Goal: Information Seeking & Learning: Find specific fact

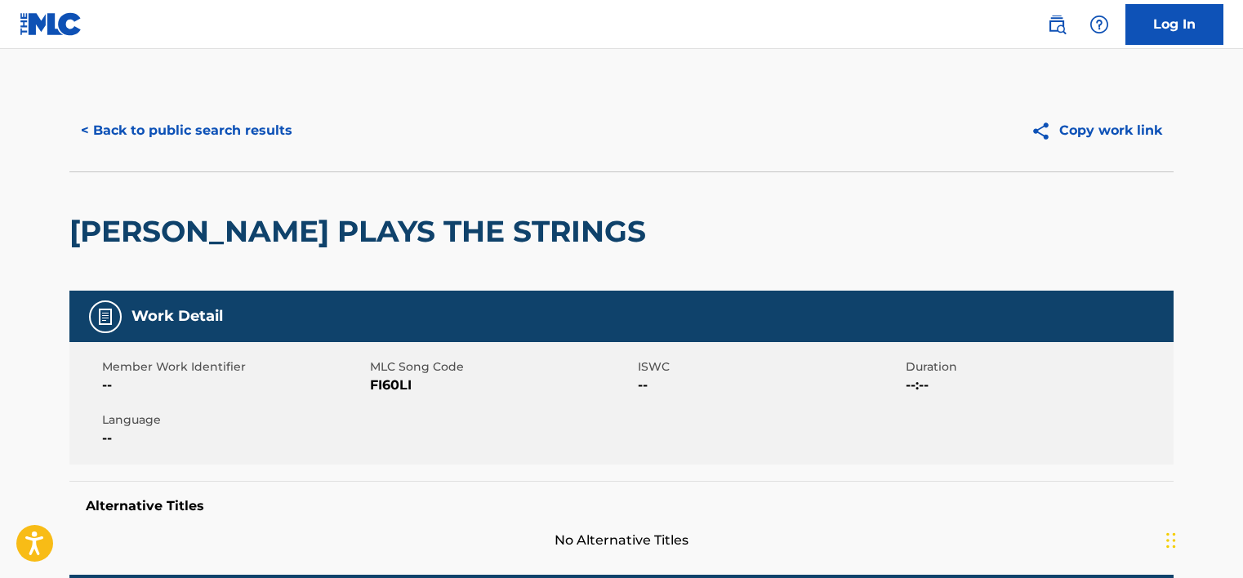
scroll to position [216, 0]
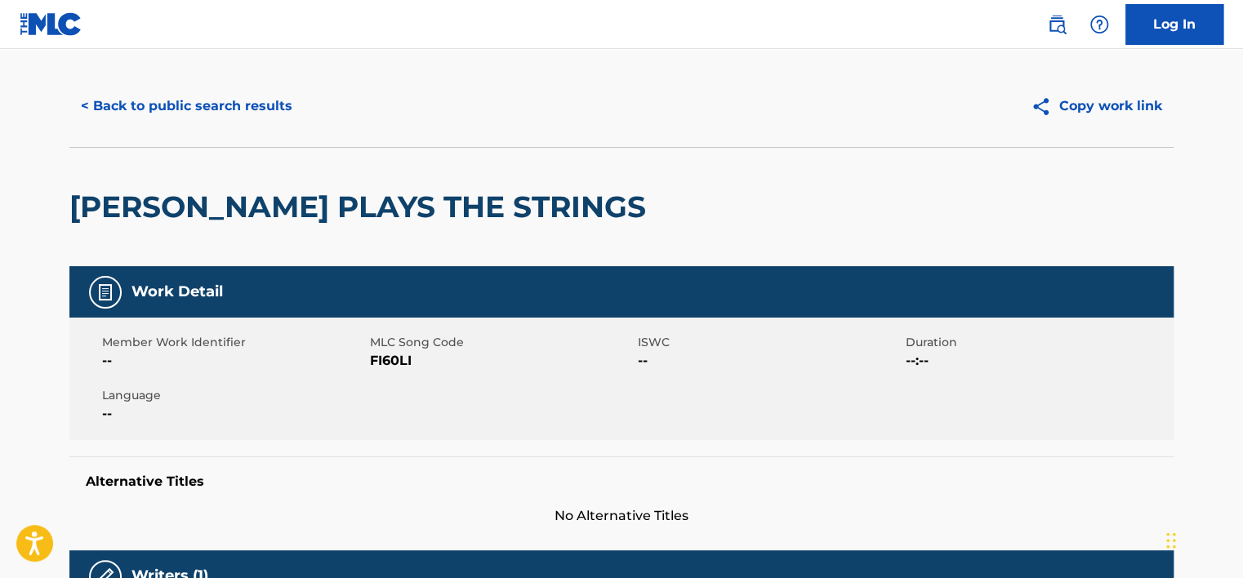
click at [171, 127] on button "< Back to public search results" at bounding box center [186, 106] width 234 height 41
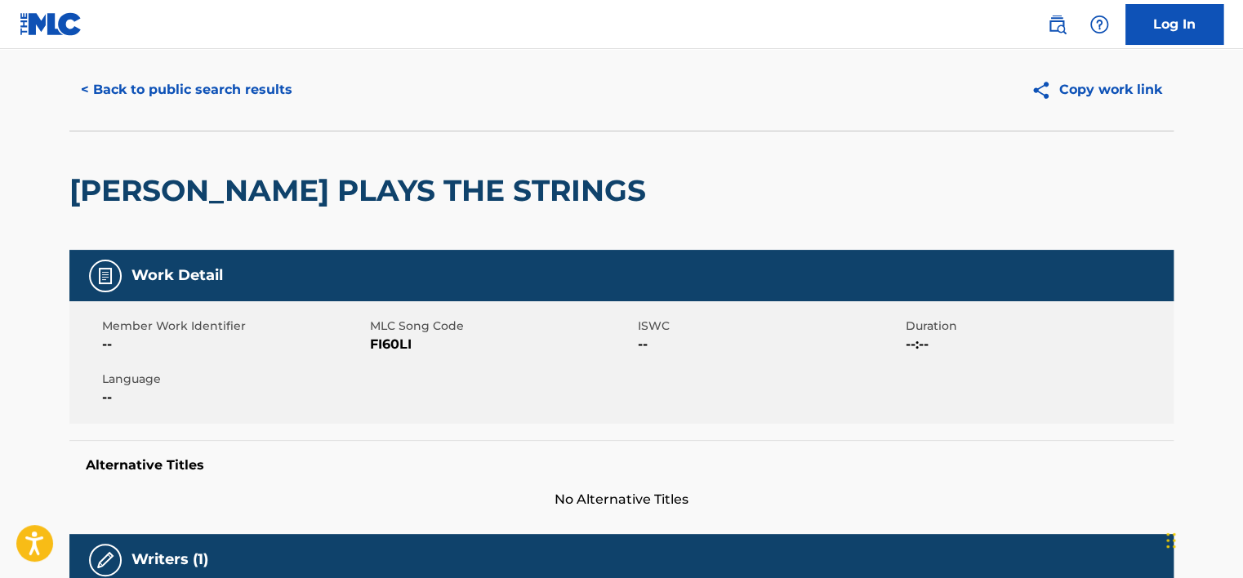
scroll to position [0, 0]
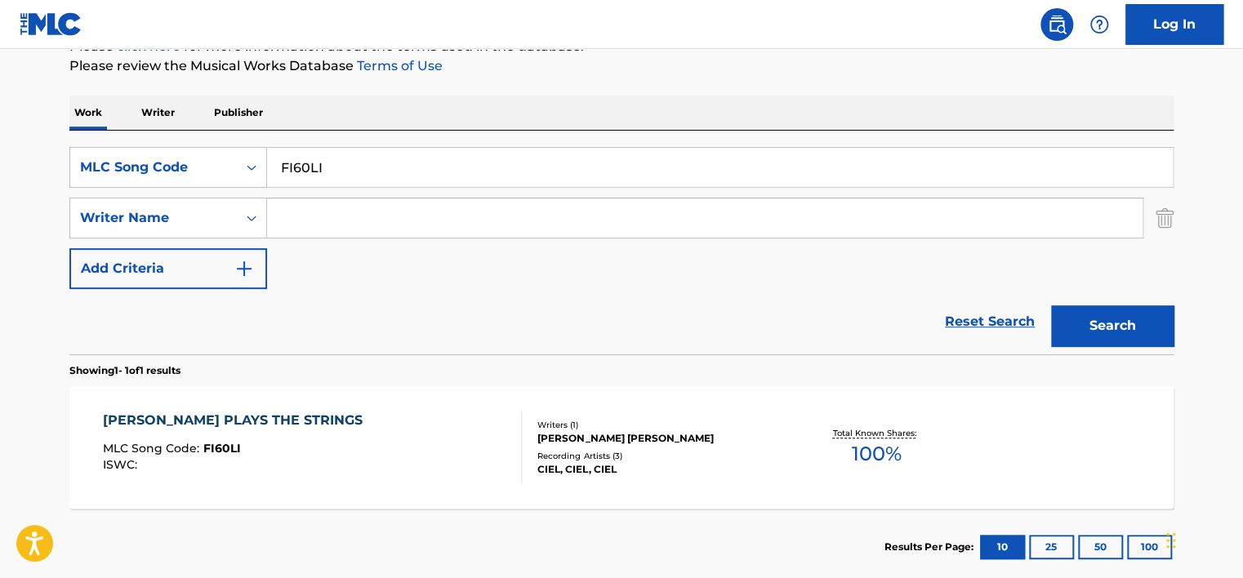
click at [336, 162] on input "FI60LI" at bounding box center [719, 167] width 905 height 39
paste input "[PERSON_NAME]"
type input "[PERSON_NAME]"
click at [206, 160] on div "MLC Song Code" at bounding box center [153, 168] width 147 height 20
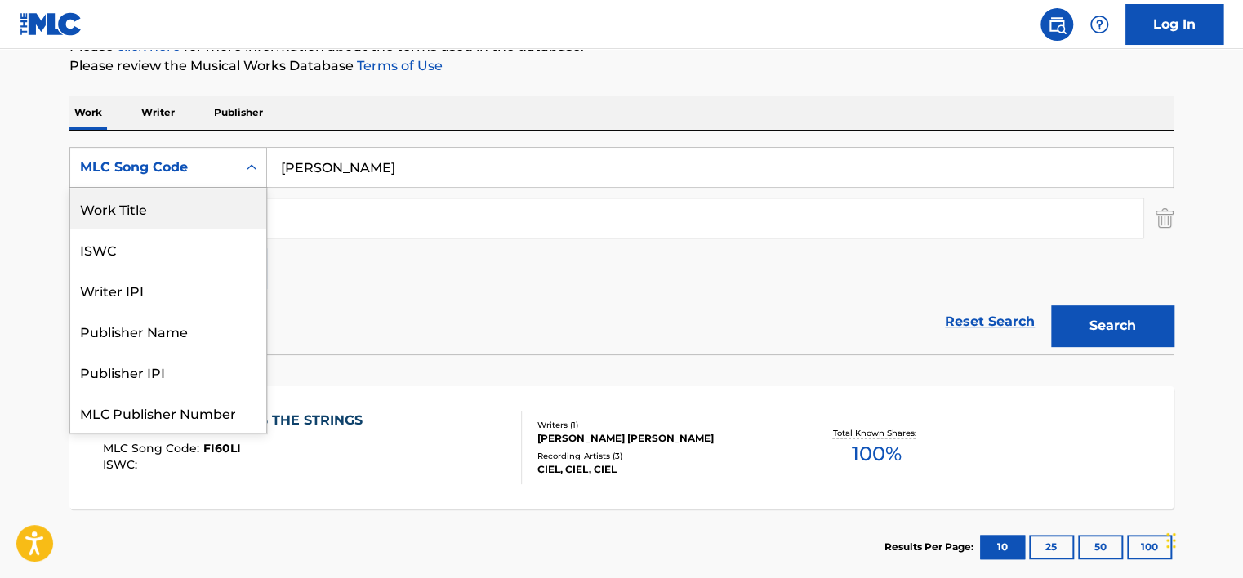
click at [186, 208] on div "Work Title" at bounding box center [168, 208] width 196 height 41
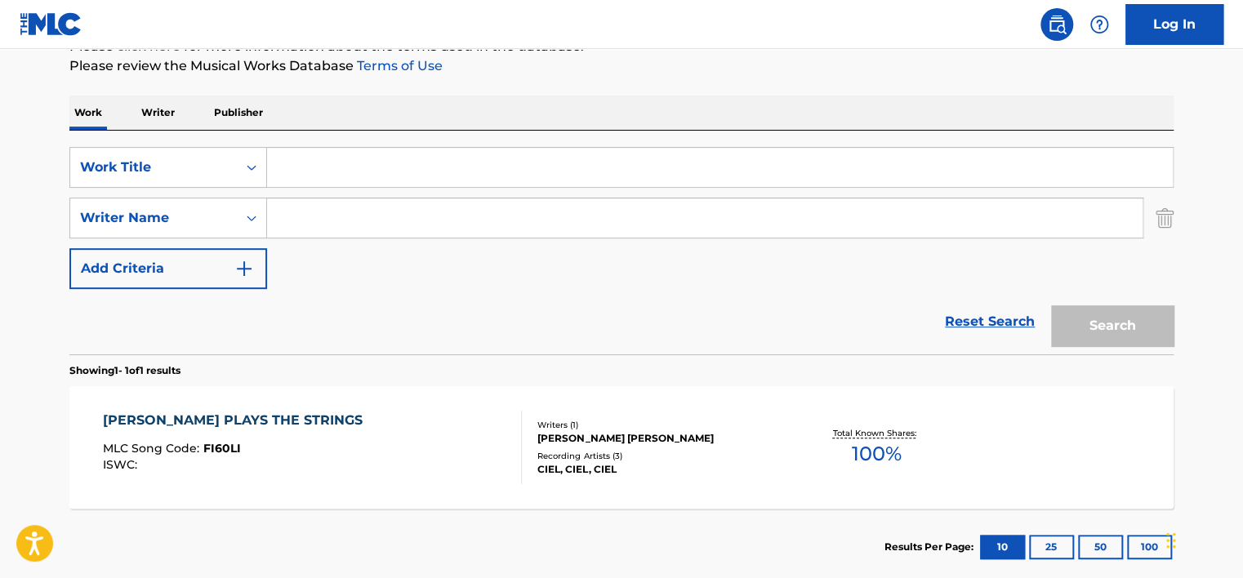
click at [276, 173] on input "Search Form" at bounding box center [719, 167] width 905 height 39
paste input "[PERSON_NAME]"
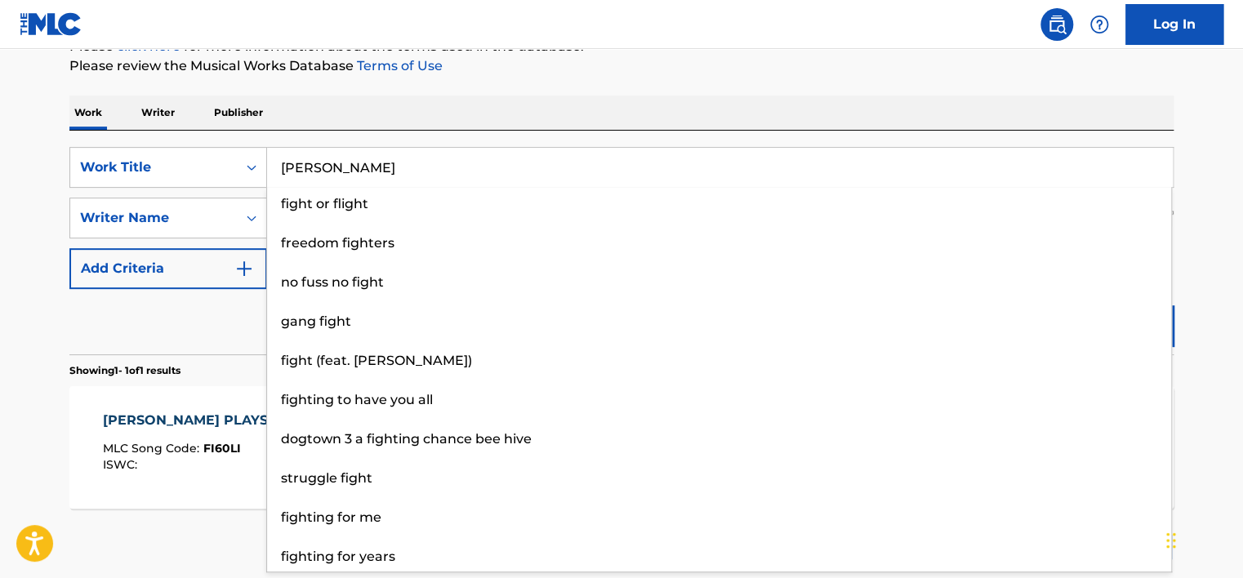
type input "[PERSON_NAME]"
drag, startPoint x: 1189, startPoint y: 163, endPoint x: 1163, endPoint y: 212, distance: 55.5
click at [1190, 163] on div "The MLC Public Work Search The accuracy and completeness of The MLC's data is d…" at bounding box center [621, 229] width 1143 height 712
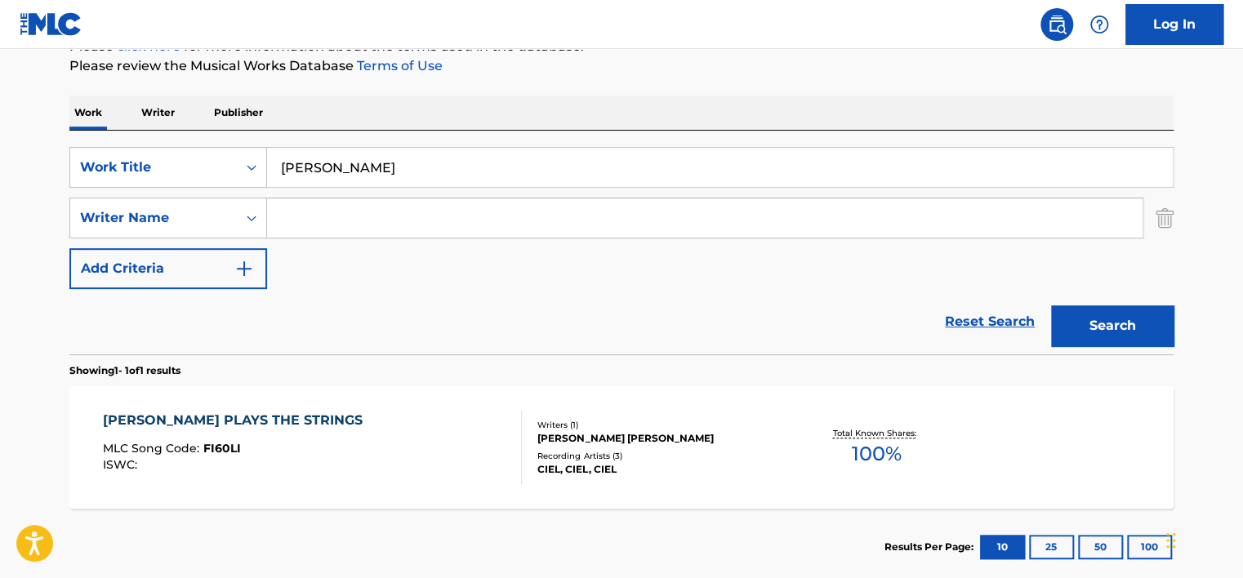
click at [1128, 300] on div "Search" at bounding box center [1108, 321] width 131 height 65
click at [1130, 320] on button "Search" at bounding box center [1112, 325] width 122 height 41
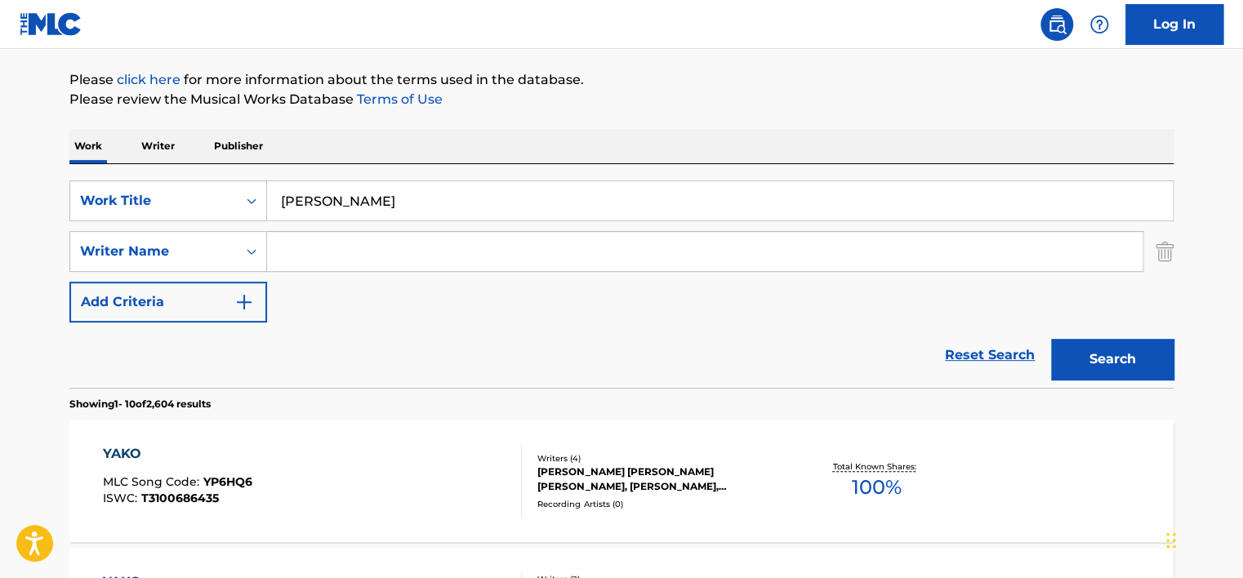
scroll to position [216, 0]
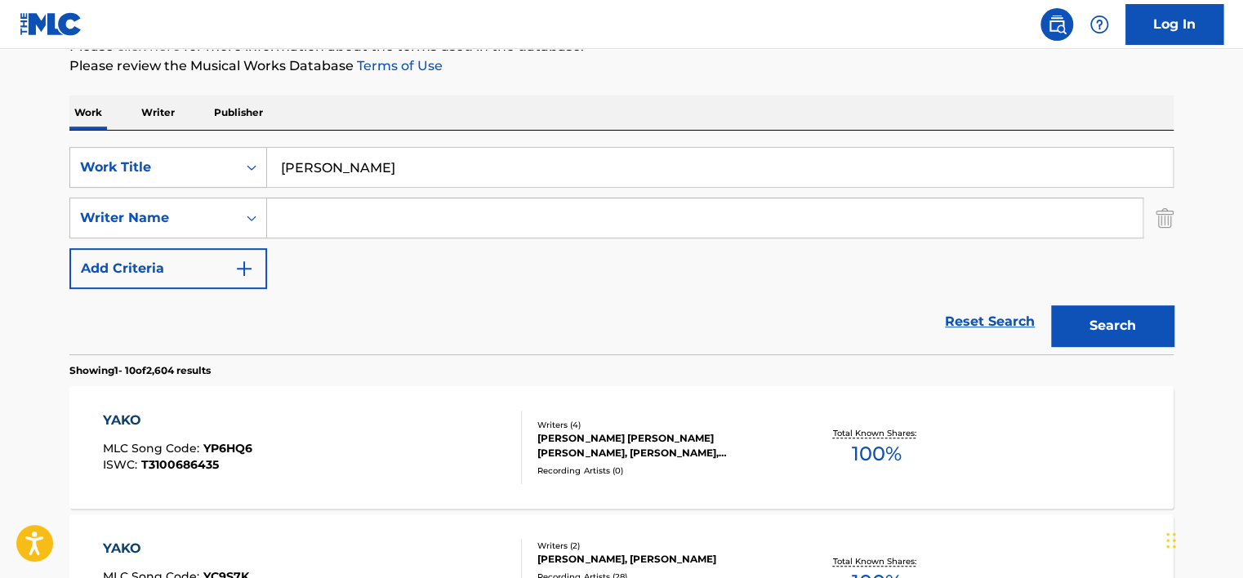
drag, startPoint x: 313, startPoint y: 225, endPoint x: 311, endPoint y: 206, distance: 19.7
click at [313, 225] on input "Search Form" at bounding box center [704, 217] width 875 height 39
paste input "[PERSON_NAME] [PERSON_NAME]"
type input "[PERSON_NAME] [PERSON_NAME]"
click at [323, 167] on input "[PERSON_NAME]" at bounding box center [719, 167] width 905 height 39
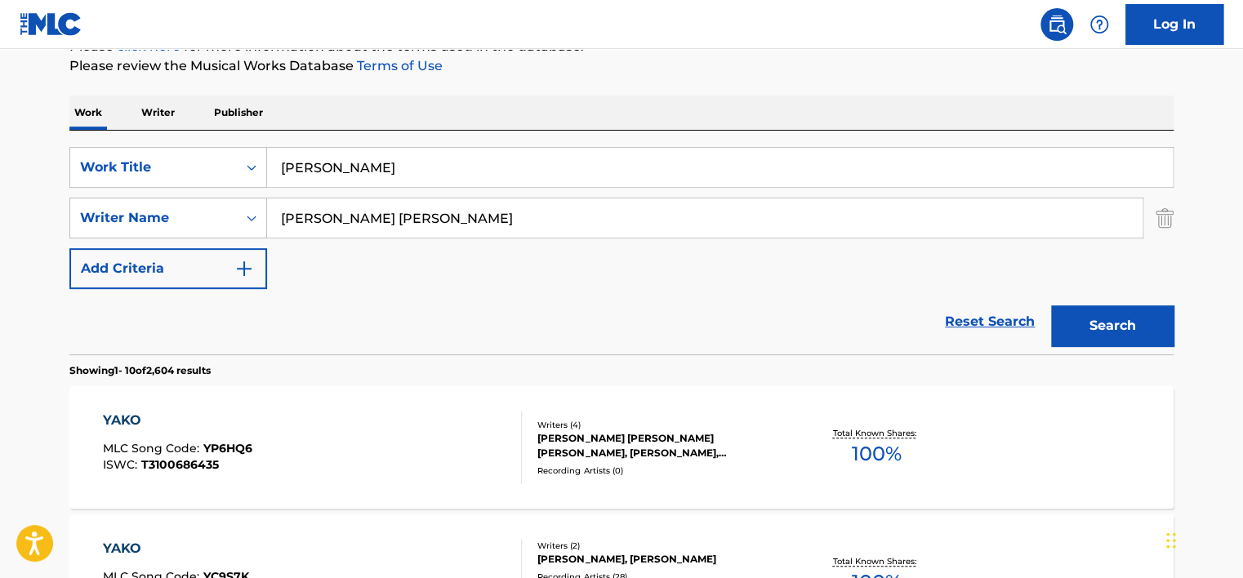
click at [323, 167] on input "[PERSON_NAME]" at bounding box center [719, 167] width 905 height 39
click at [1157, 309] on button "Search" at bounding box center [1112, 325] width 122 height 41
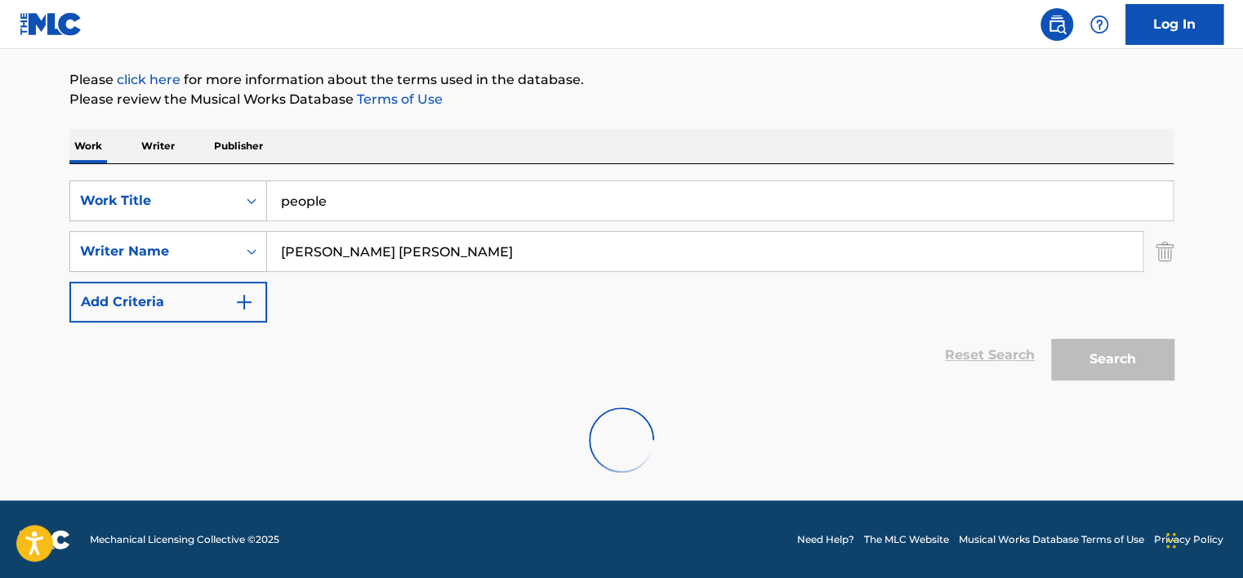
scroll to position [131, 0]
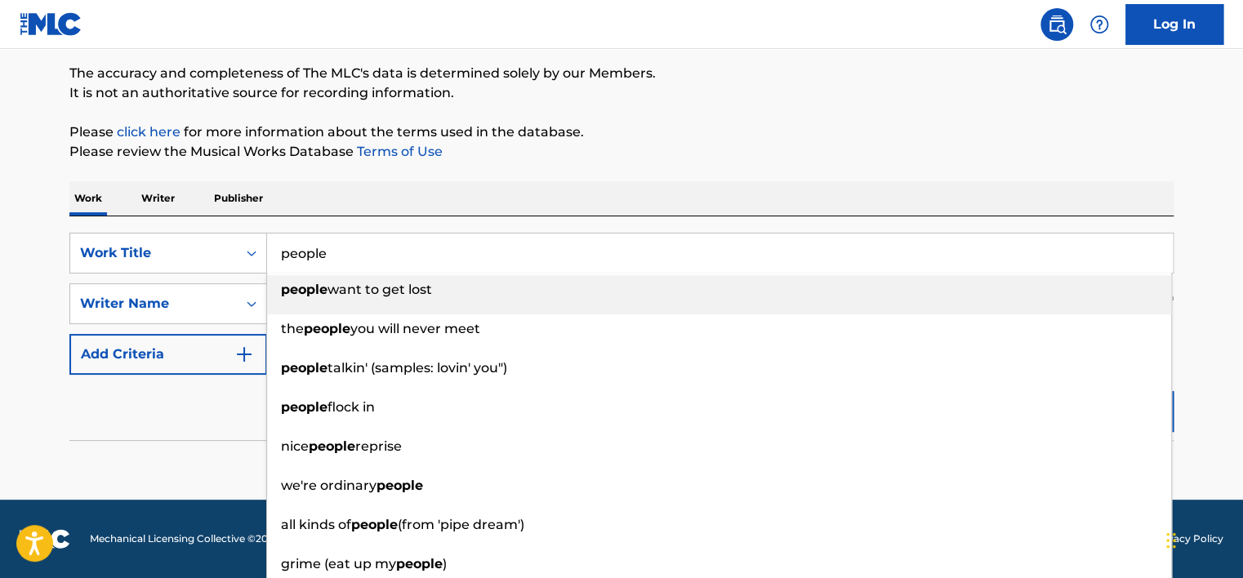
click at [333, 247] on input "people" at bounding box center [719, 253] width 905 height 39
paste input "SI LODS NA [GEOGRAPHIC_DATA]"
type input "SI LODS NA [GEOGRAPHIC_DATA]"
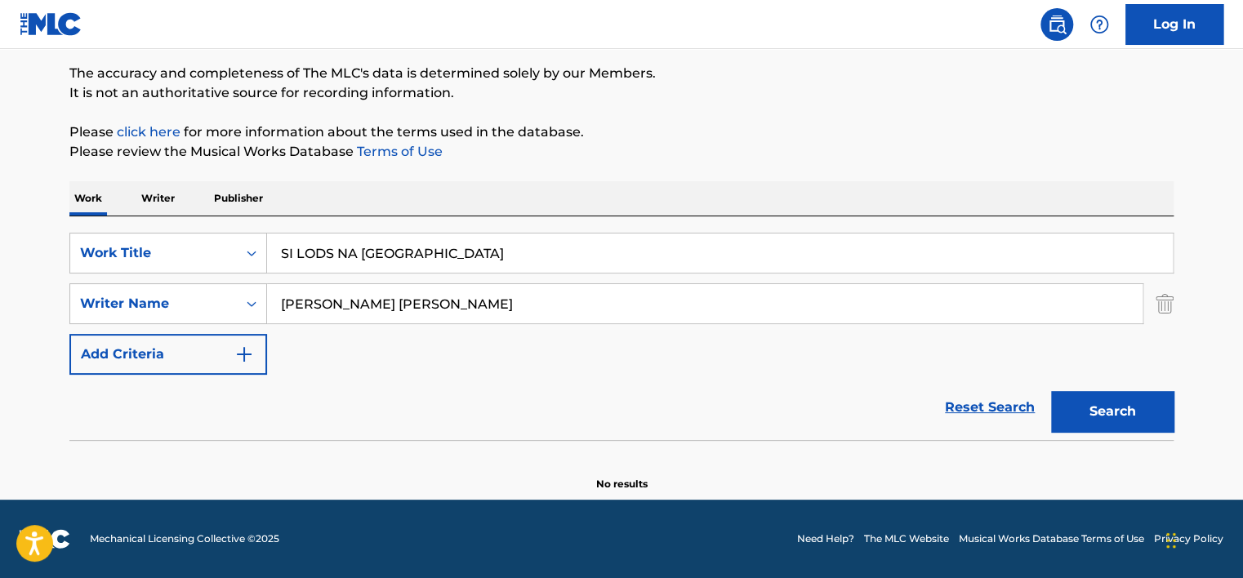
click at [421, 198] on div "Work Writer Publisher" at bounding box center [621, 198] width 1104 height 34
click at [396, 304] on input "[PERSON_NAME] [PERSON_NAME]" at bounding box center [704, 303] width 875 height 39
click at [1051, 391] on button "Search" at bounding box center [1112, 411] width 122 height 41
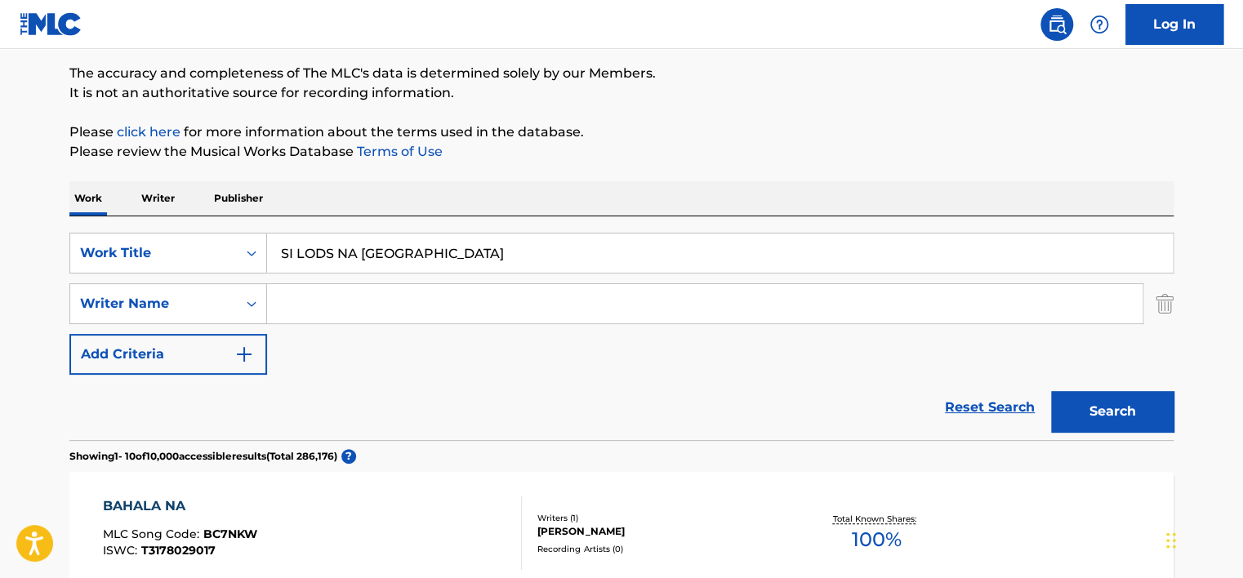
click at [342, 242] on input "SI LODS NA [GEOGRAPHIC_DATA]" at bounding box center [719, 253] width 905 height 39
paste input "Aghla Men Al Yaqout"
type input "Aghla Men Al Yaqout"
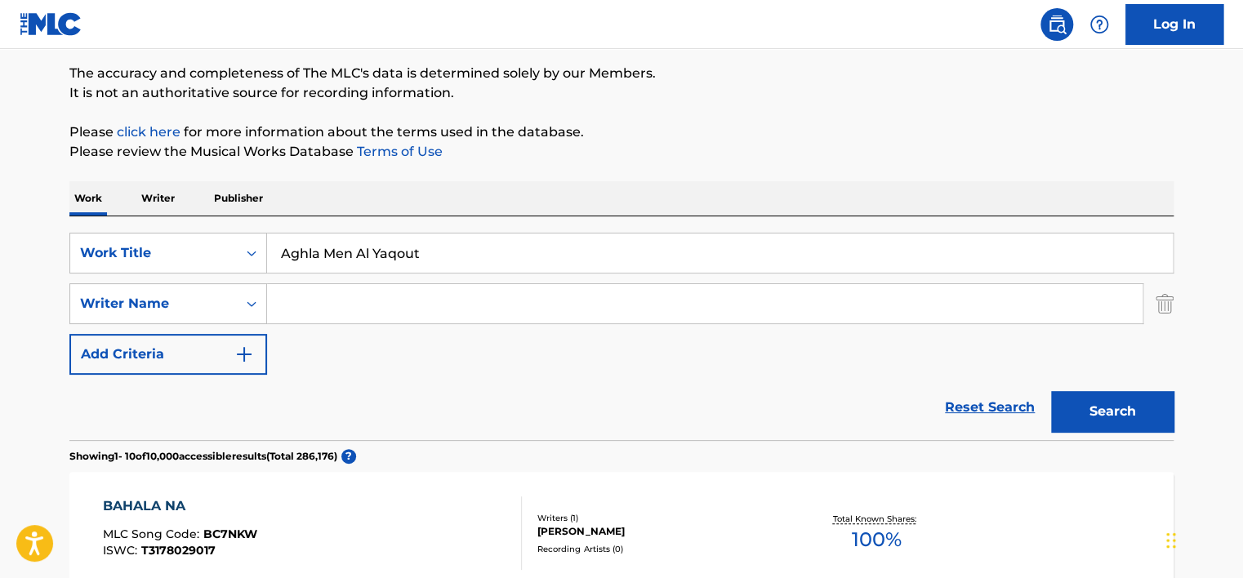
click at [785, 157] on p "Please review the Musical Works Database Terms of Use" at bounding box center [621, 152] width 1104 height 20
click at [1088, 422] on button "Search" at bounding box center [1112, 411] width 122 height 41
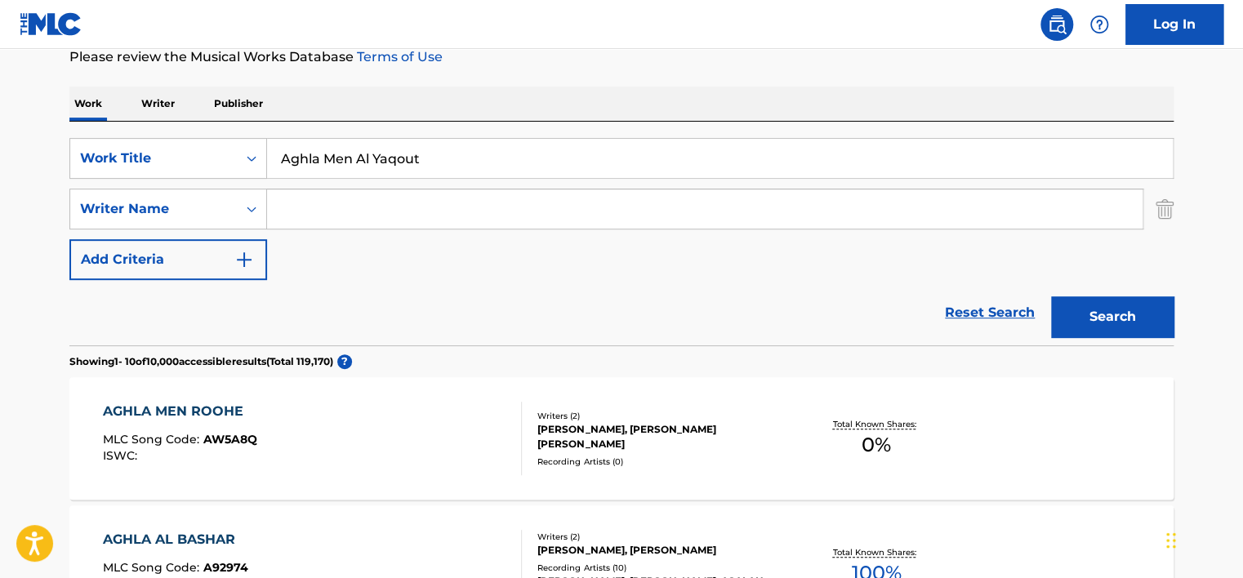
scroll to position [294, 0]
